Goal: Information Seeking & Learning: Learn about a topic

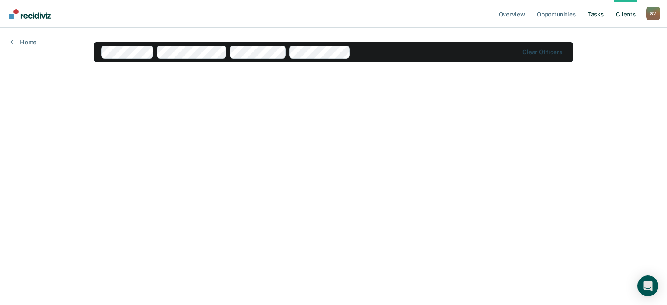
click at [588, 17] on link "Tasks" at bounding box center [596, 14] width 19 height 28
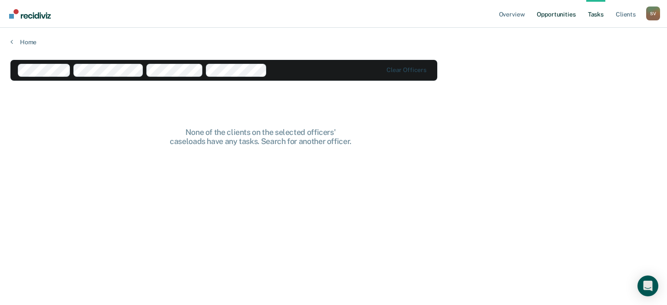
click at [564, 15] on link "Opportunities" at bounding box center [556, 14] width 42 height 28
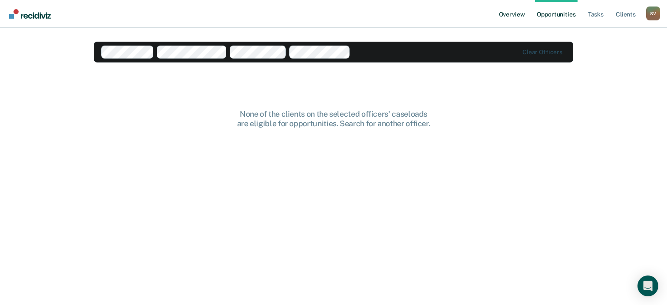
click at [512, 16] on link "Overview" at bounding box center [513, 14] width 30 height 28
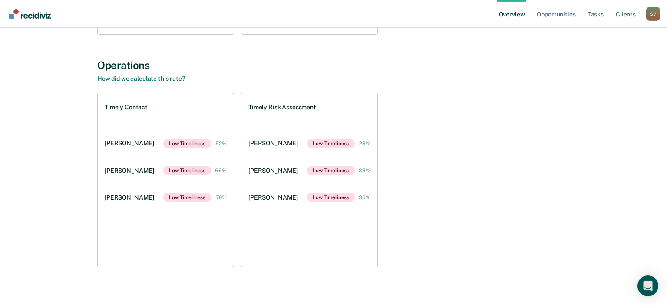
scroll to position [272, 0]
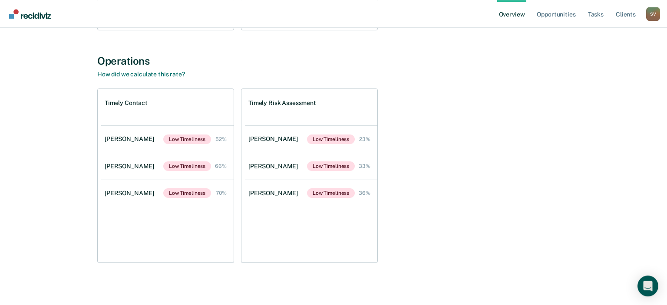
click at [496, 185] on div "Timely Contact [PERSON_NAME] Low Timeliness 52% [PERSON_NAME] Low Timeliness 66…" at bounding box center [333, 176] width 473 height 175
click at [517, 14] on link "Overview" at bounding box center [513, 14] width 30 height 28
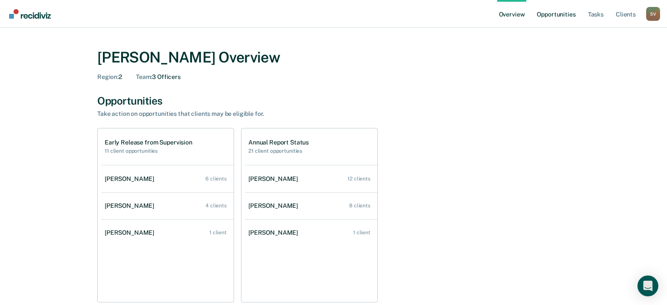
click at [566, 11] on link "Opportunities" at bounding box center [556, 14] width 42 height 28
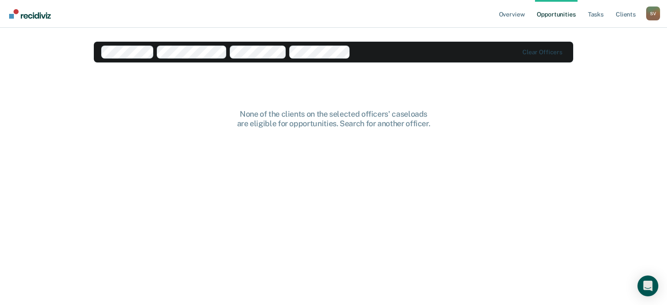
click at [357, 111] on div "None of the clients on the selected officers' caseloads are eligible for opport…" at bounding box center [334, 118] width 278 height 19
click at [593, 15] on link "Tasks" at bounding box center [596, 14] width 19 height 28
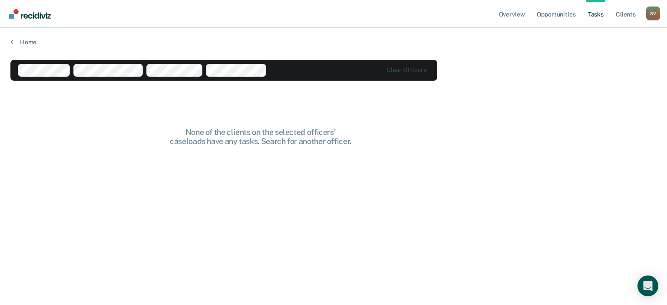
click at [620, 84] on main "Clear officers None of the clients on the selected officers' caseloads have any…" at bounding box center [333, 174] width 667 height 257
click at [627, 17] on link "Client s" at bounding box center [625, 14] width 23 height 28
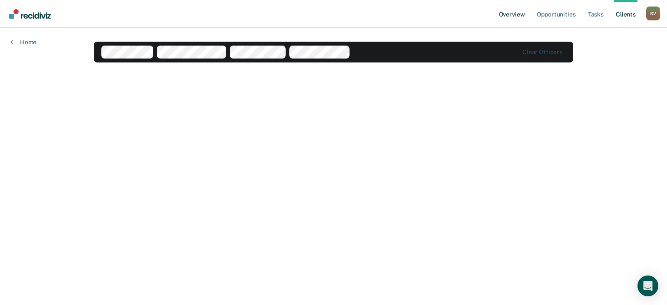
click at [516, 15] on link "Overview" at bounding box center [513, 14] width 30 height 28
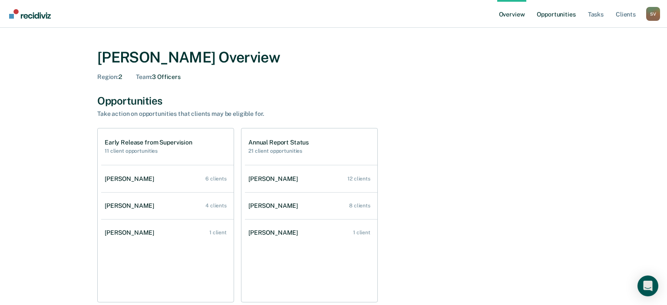
click at [545, 15] on link "Opportunities" at bounding box center [556, 14] width 42 height 28
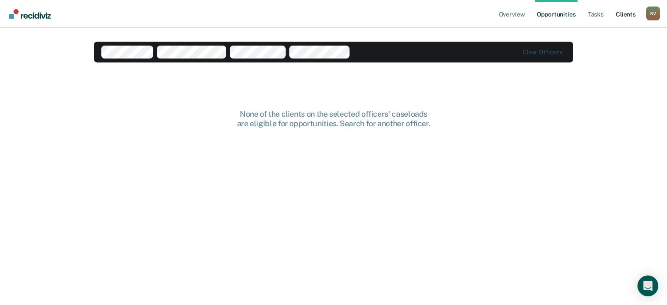
click at [629, 16] on link "Client s" at bounding box center [625, 14] width 23 height 28
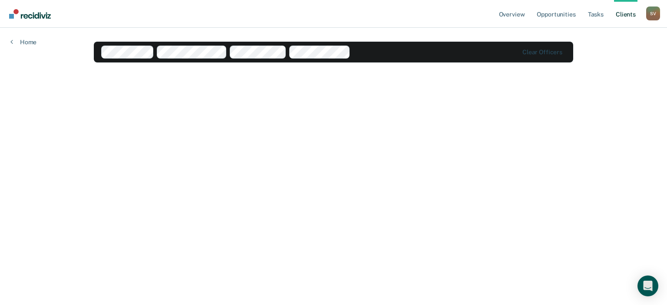
click at [652, 13] on div "S V" at bounding box center [654, 14] width 14 height 14
click at [595, 36] on link "Profile" at bounding box center [619, 35] width 70 height 7
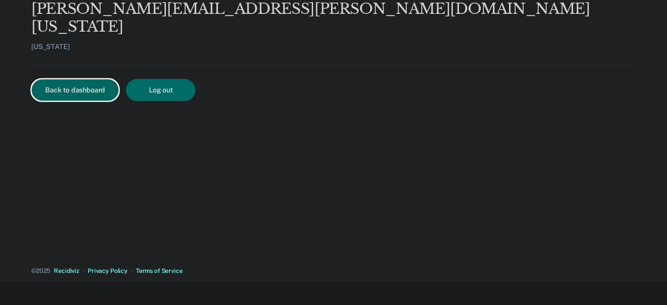
click at [74, 79] on button "Back to dashboard" at bounding box center [75, 90] width 88 height 22
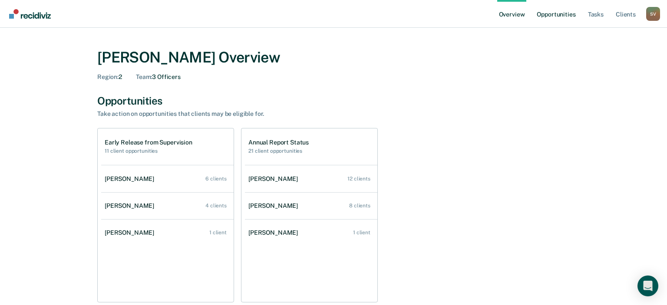
click at [551, 13] on link "Opportunities" at bounding box center [556, 14] width 42 height 28
